Goal: Task Accomplishment & Management: Use online tool/utility

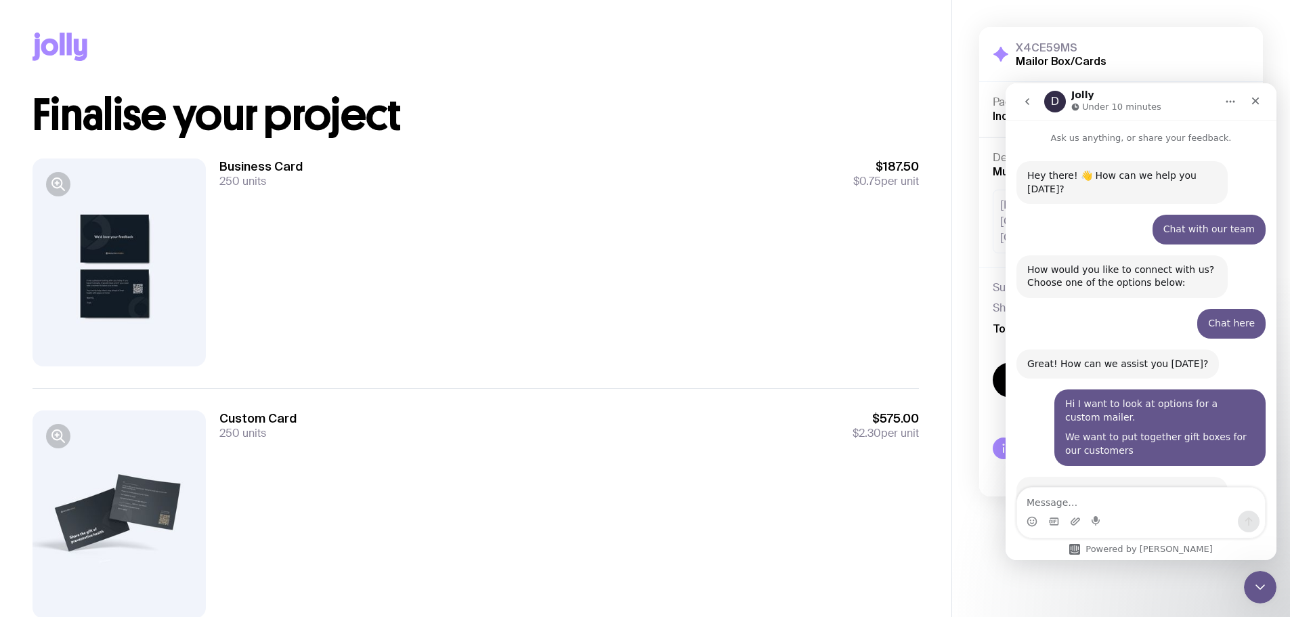
scroll to position [502, 0]
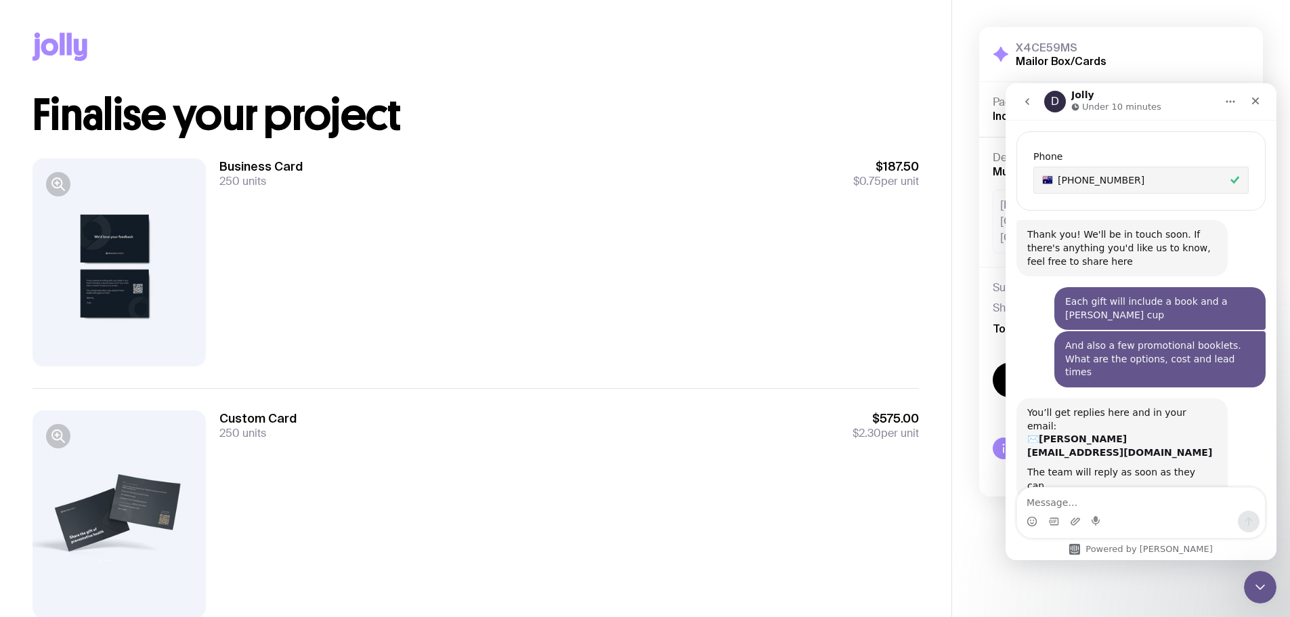
click at [101, 238] on div at bounding box center [118, 262] width 173 height 208
click at [57, 183] on icon "button" at bounding box center [57, 183] width 3 height 0
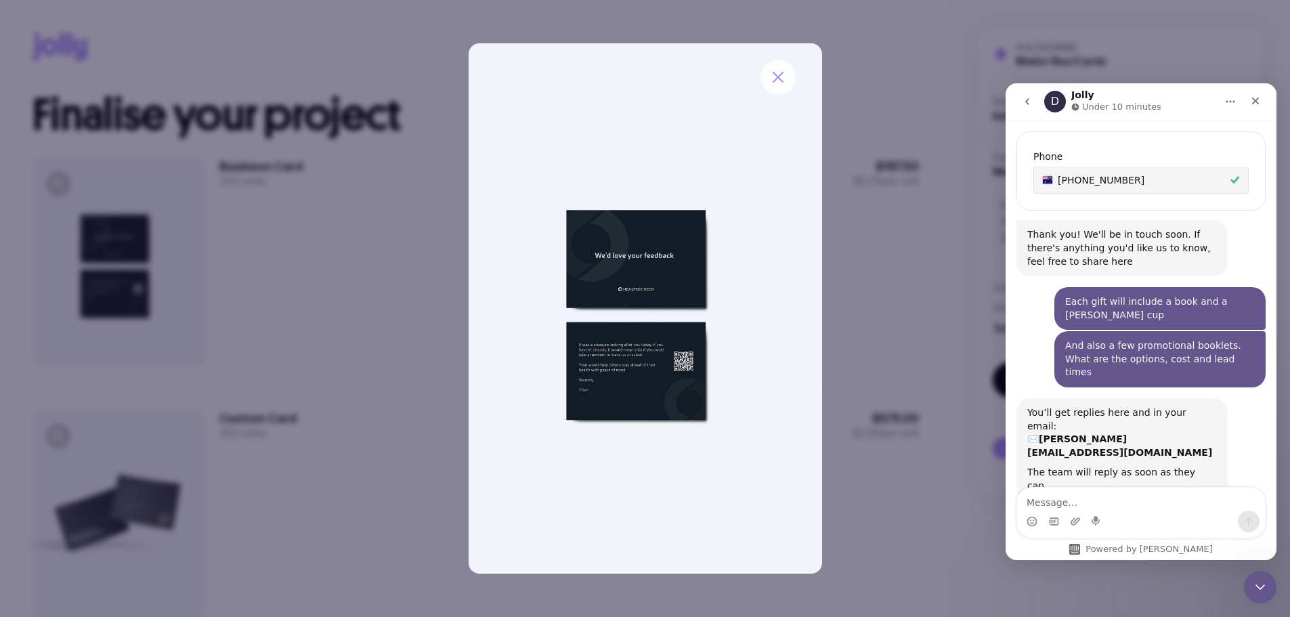
click at [786, 75] on button "button" at bounding box center [777, 77] width 35 height 35
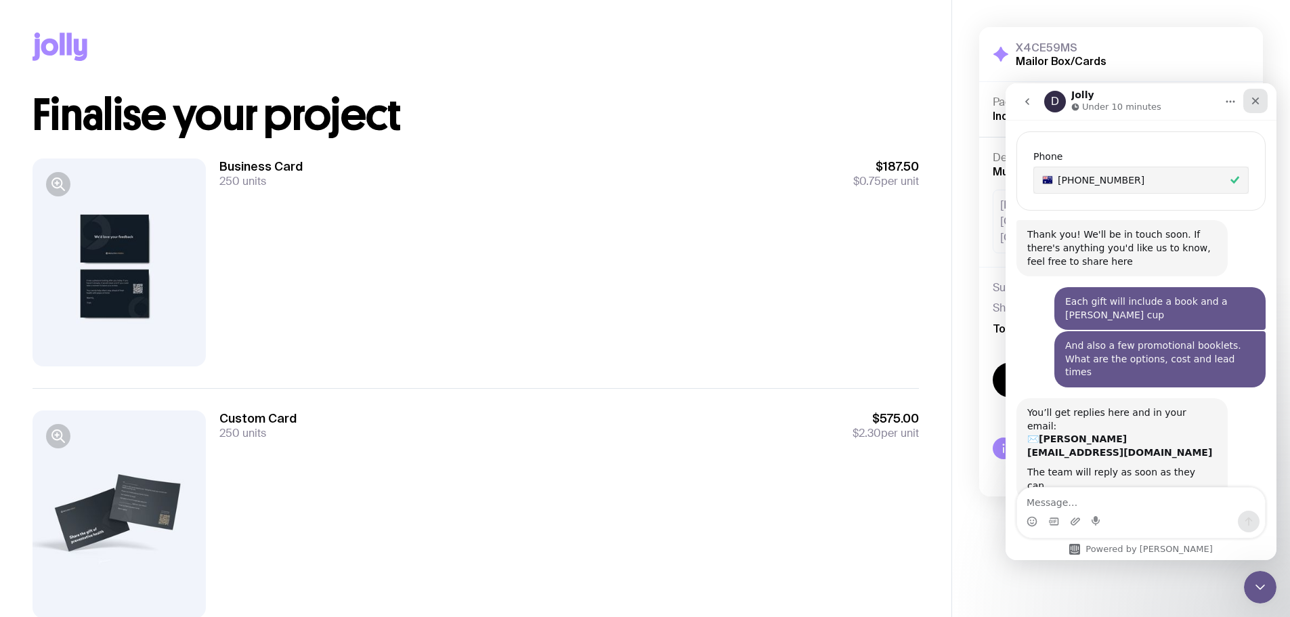
click at [1256, 102] on icon "Close" at bounding box center [1255, 100] width 7 height 7
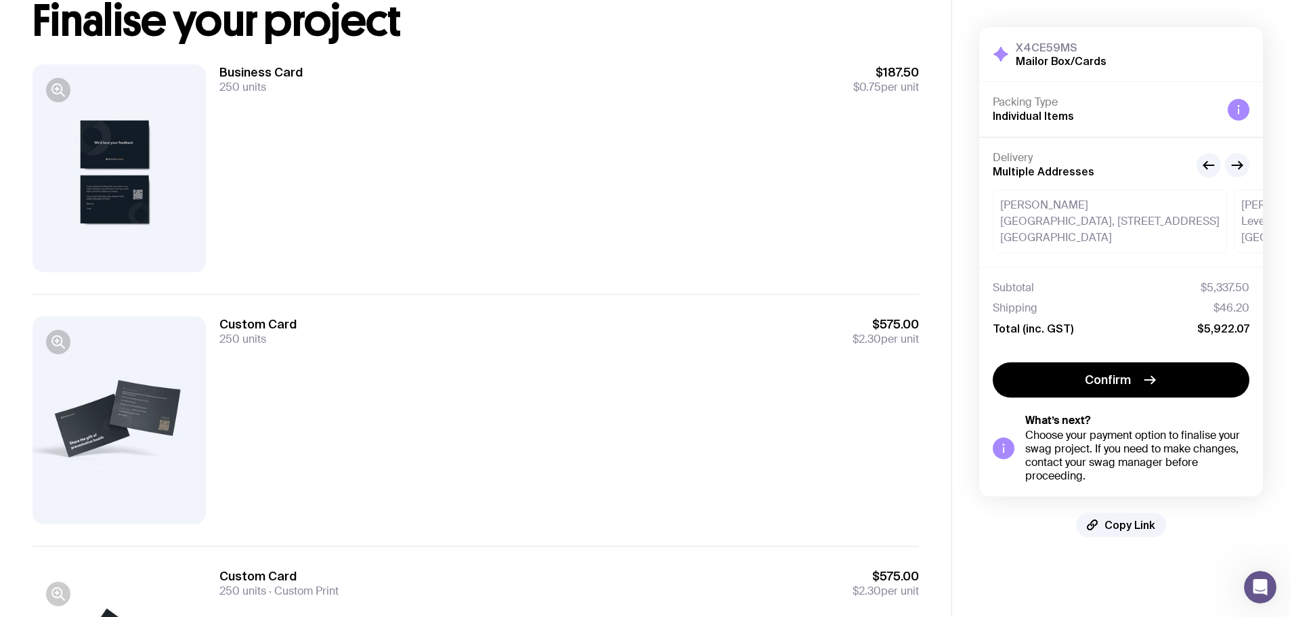
scroll to position [0, 0]
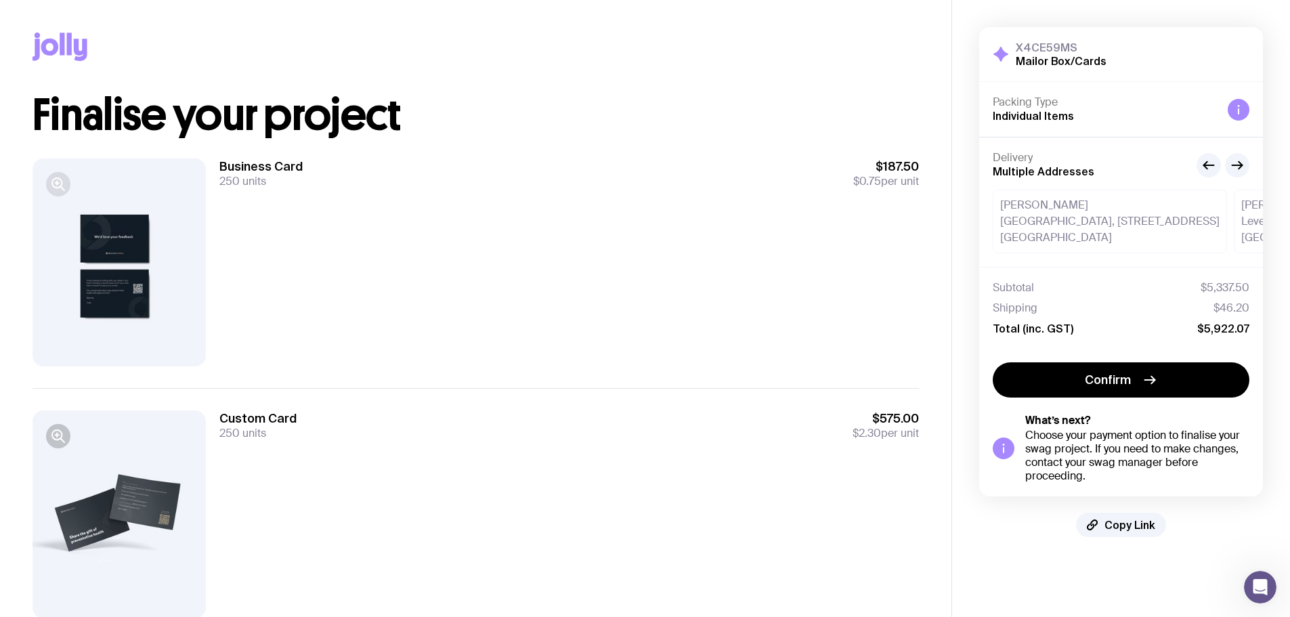
click at [52, 182] on icon "button" at bounding box center [56, 182] width 9 height 9
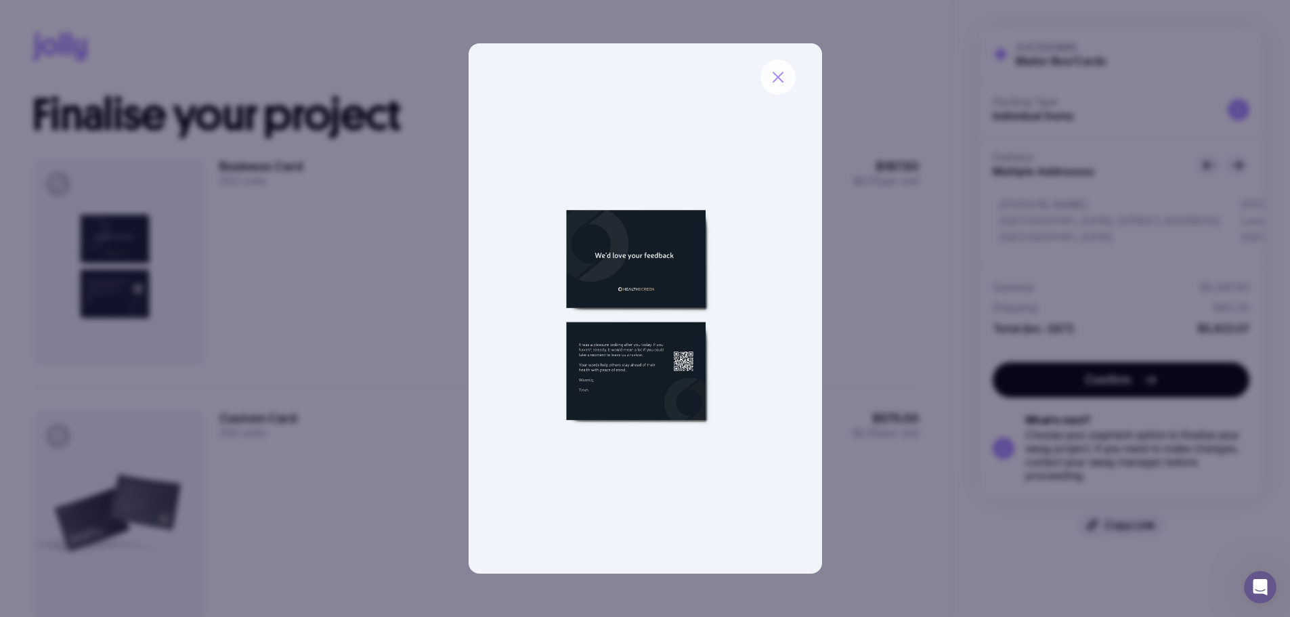
click at [787, 75] on button "button" at bounding box center [777, 77] width 35 height 35
